Goal: Navigation & Orientation: Find specific page/section

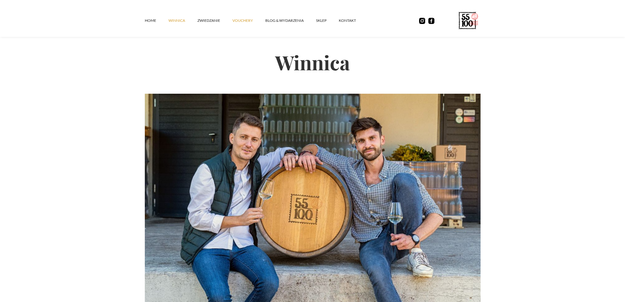
click at [250, 21] on link "vouchery" at bounding box center [249, 20] width 33 height 18
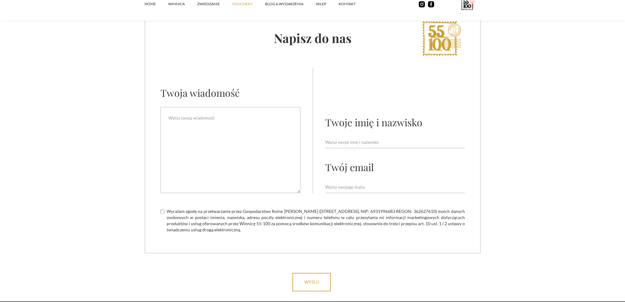
scroll to position [1033, 0]
